Goal: Contribute content: Contribute content

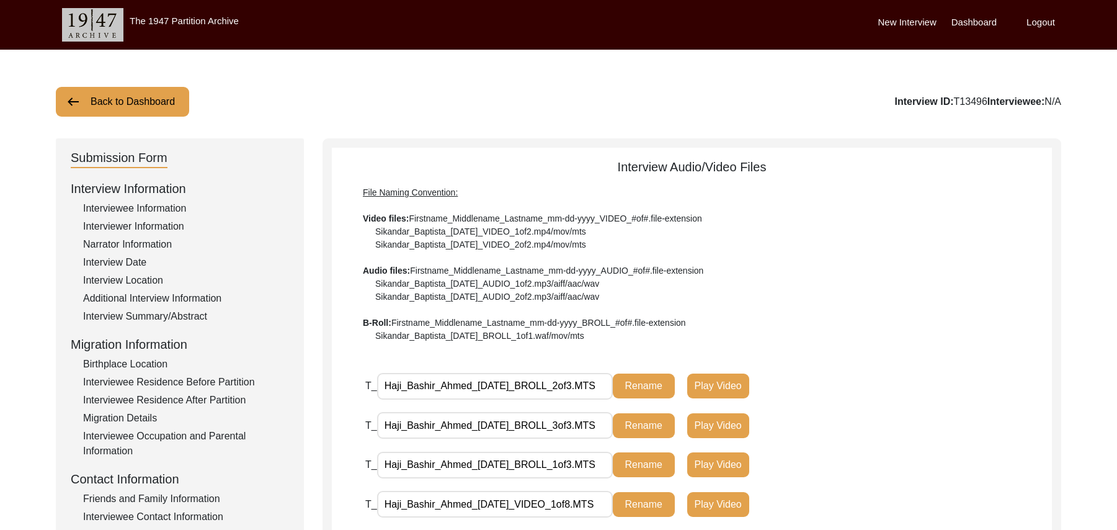
scroll to position [366, 0]
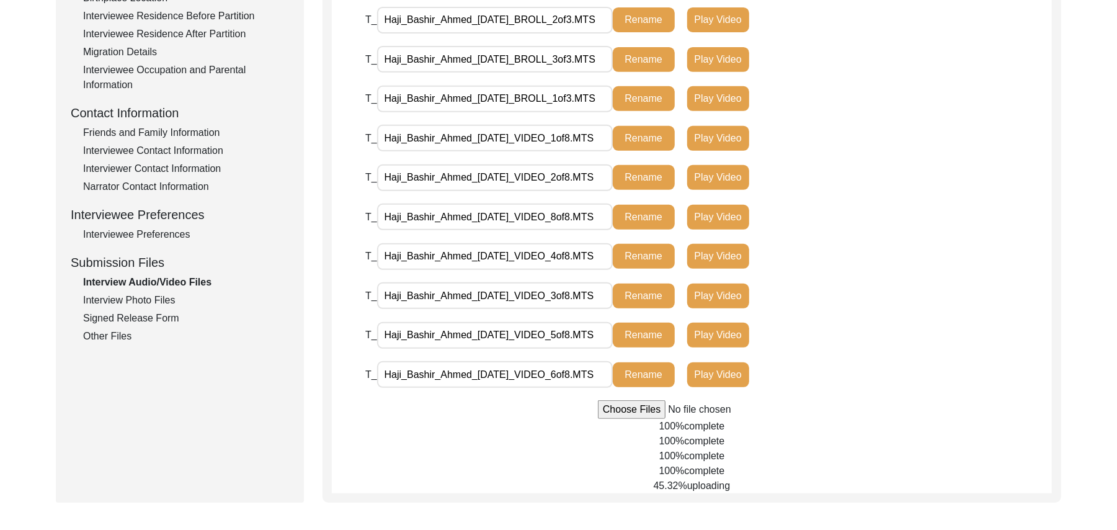
click at [612, 413] on input "file" at bounding box center [692, 409] width 188 height 19
type input "C:\fakepath\Haji_Bashir_Ahmed_[DATE]_VIDEO_8of8.MTS"
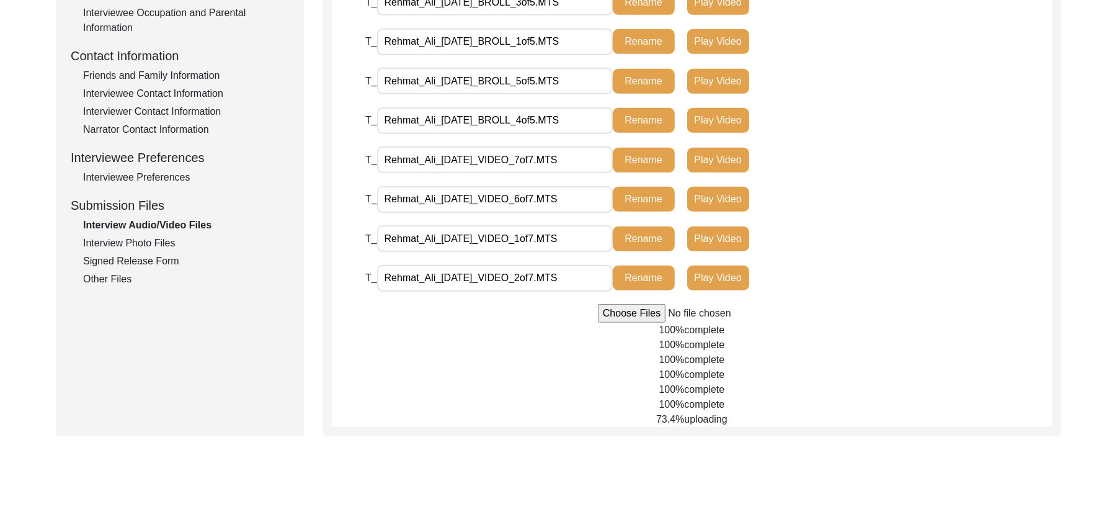
scroll to position [432, 0]
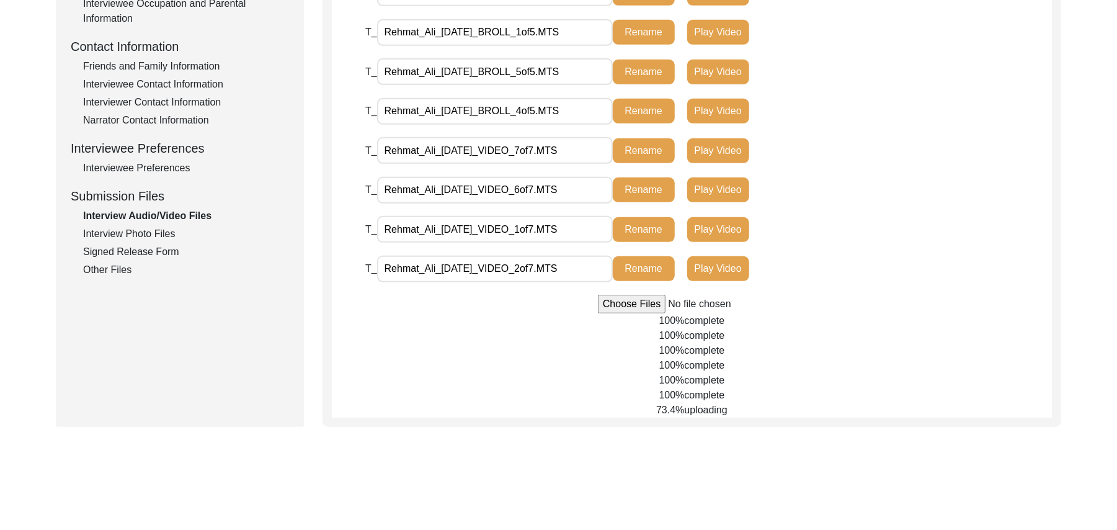
click at [613, 305] on input "file" at bounding box center [692, 304] width 188 height 19
click at [626, 304] on input "file" at bounding box center [692, 304] width 188 height 19
type input "C:\fakepath\Rehmat_Ali_[DATE]_VIDEO_4of7.MTS"
